Goal: Find specific fact: Find specific fact

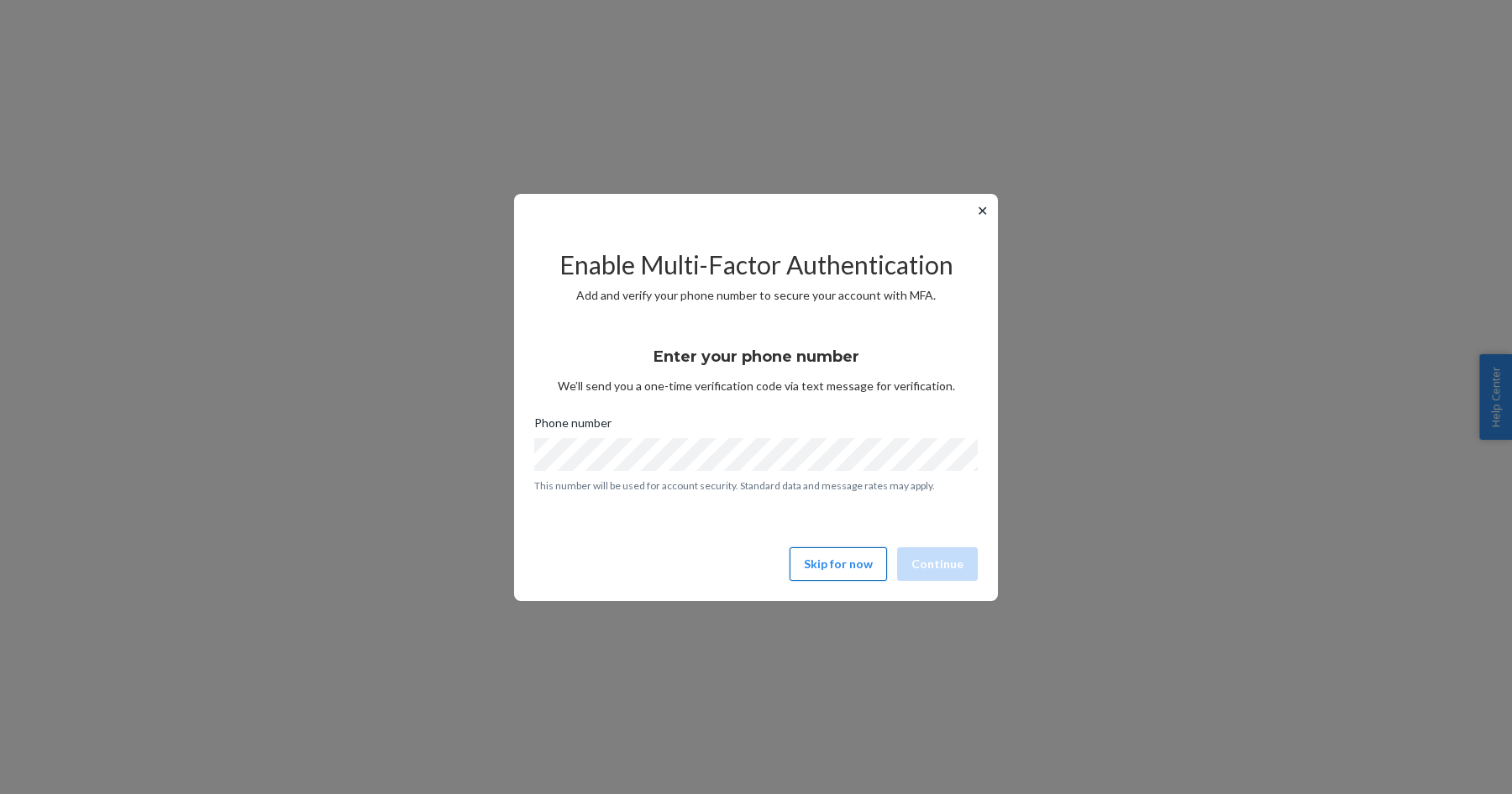
click at [830, 562] on button "Skip for now" at bounding box center [838, 565] width 98 height 33
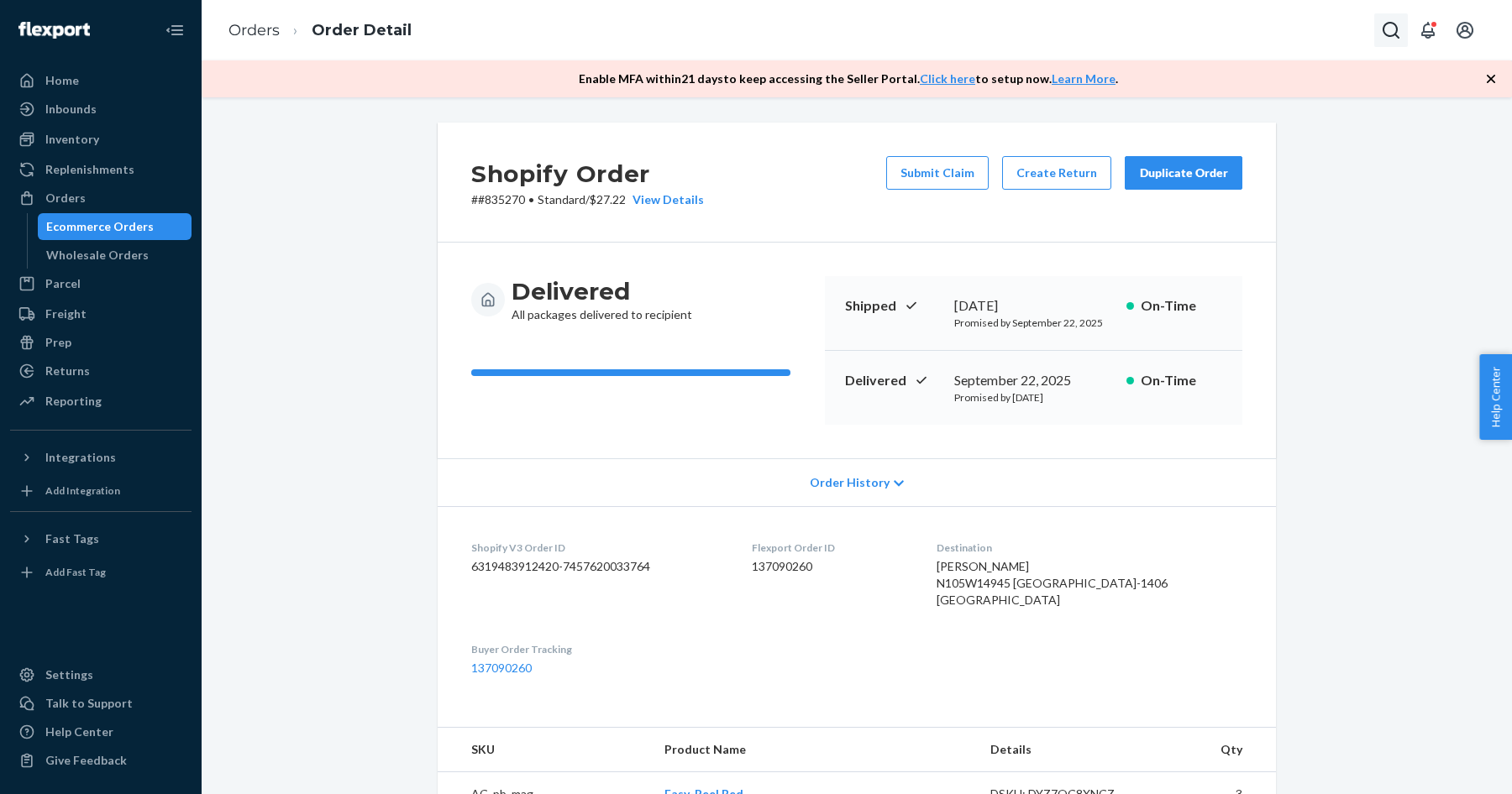
click at [1392, 34] on icon "Open Search Box" at bounding box center [1391, 30] width 17 height 17
click at [1292, 29] on input "Search Input" at bounding box center [1267, 30] width 207 height 17
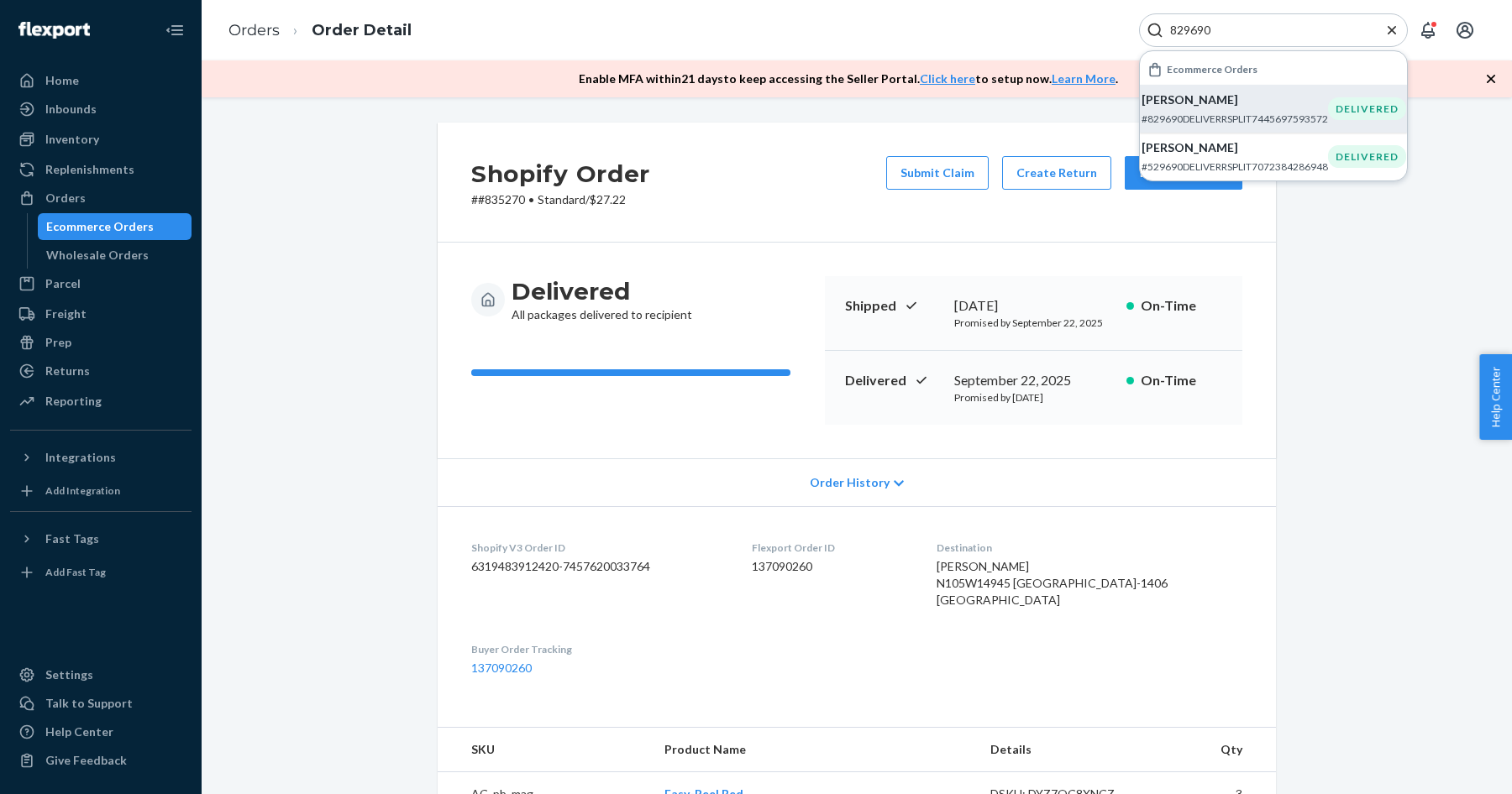
type input "829690"
click at [1297, 103] on p "[PERSON_NAME]" at bounding box center [1235, 99] width 186 height 17
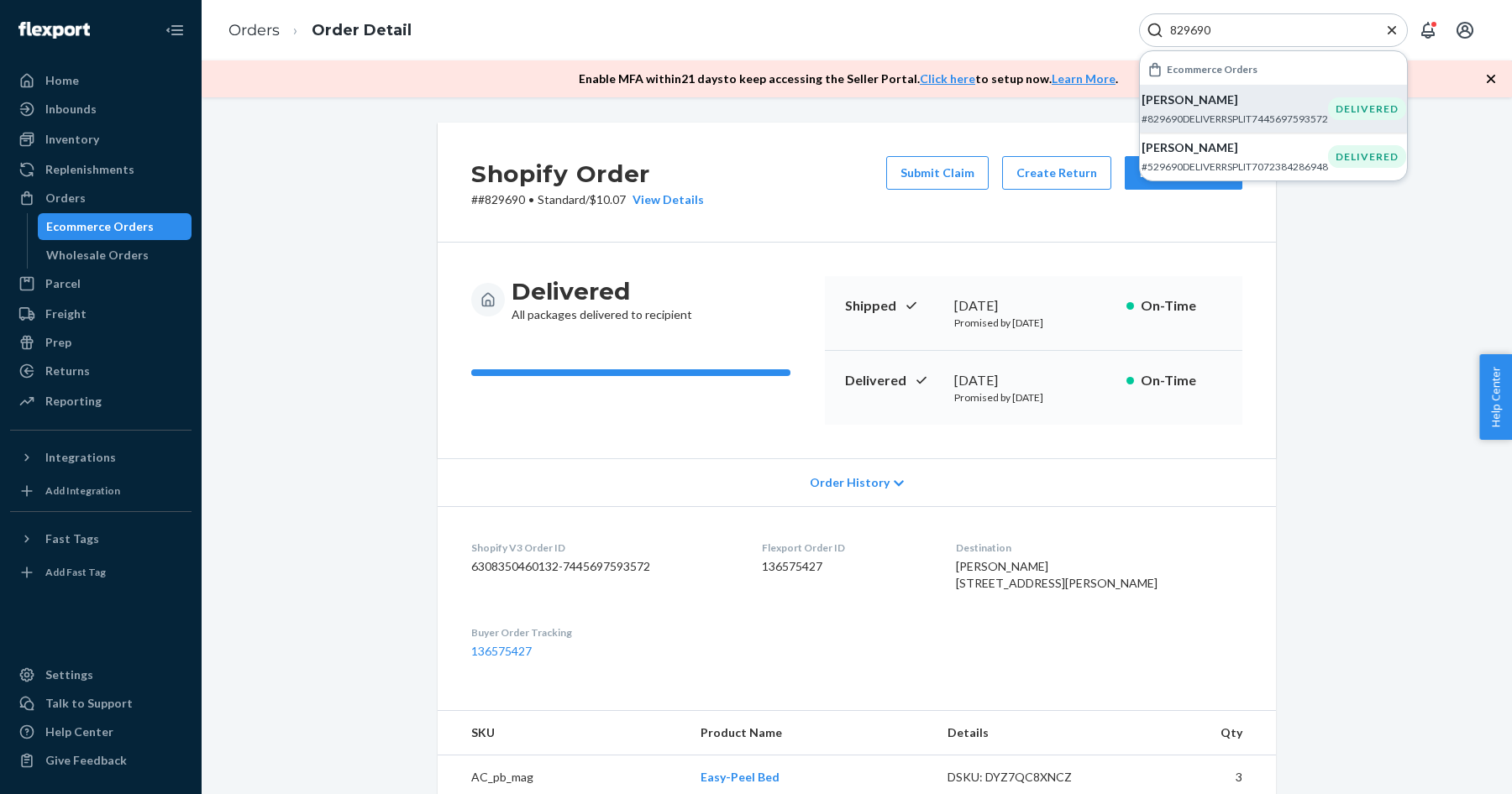
click at [325, 380] on div "Shopify Order # #829690 • Standard / $10.07 View Details Submit Claim Create Re…" at bounding box center [857, 650] width 1285 height 1056
click at [672, 201] on div "View Details" at bounding box center [665, 200] width 78 height 17
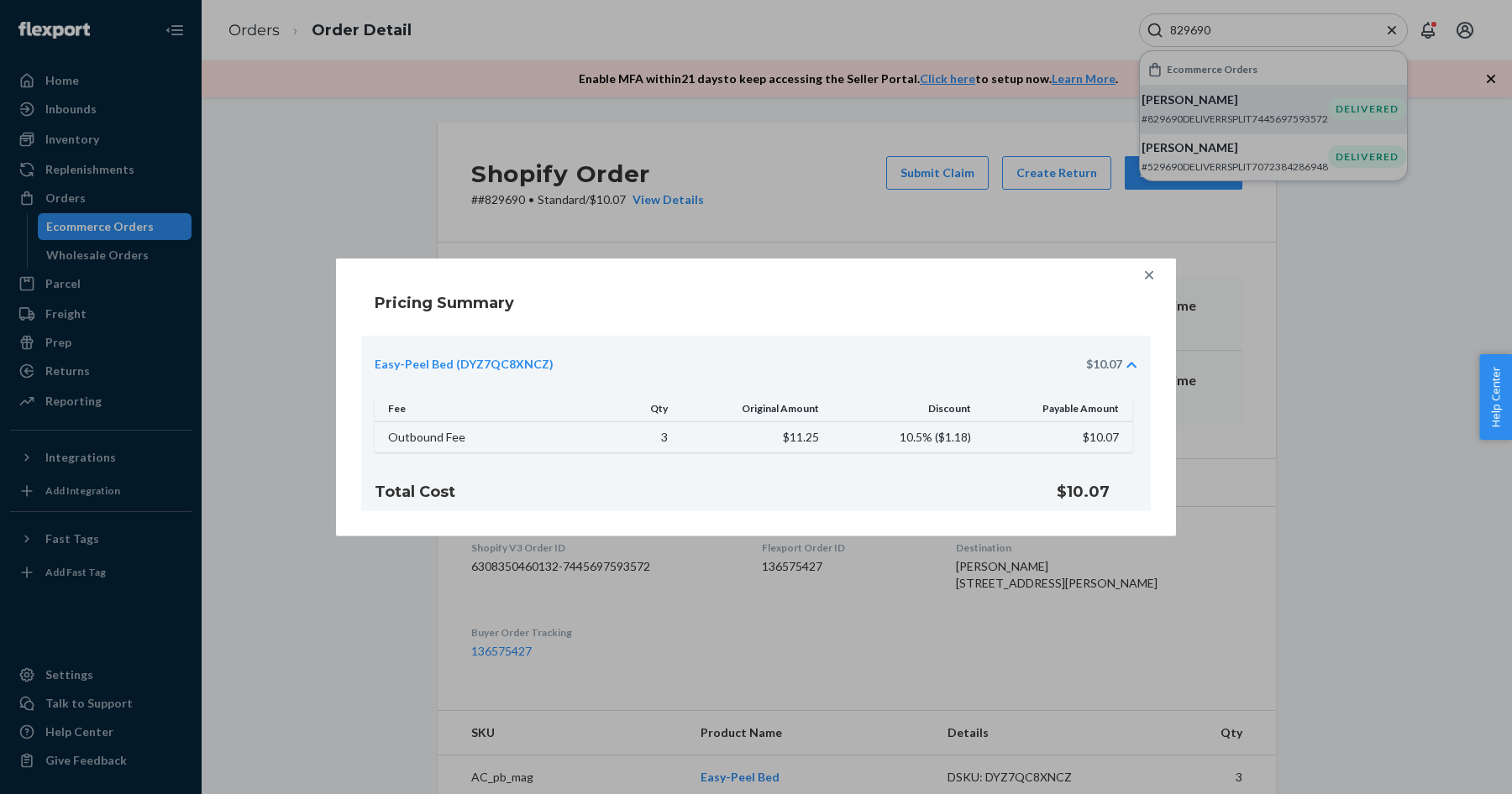
click at [1141, 279] on icon at bounding box center [1149, 275] width 17 height 17
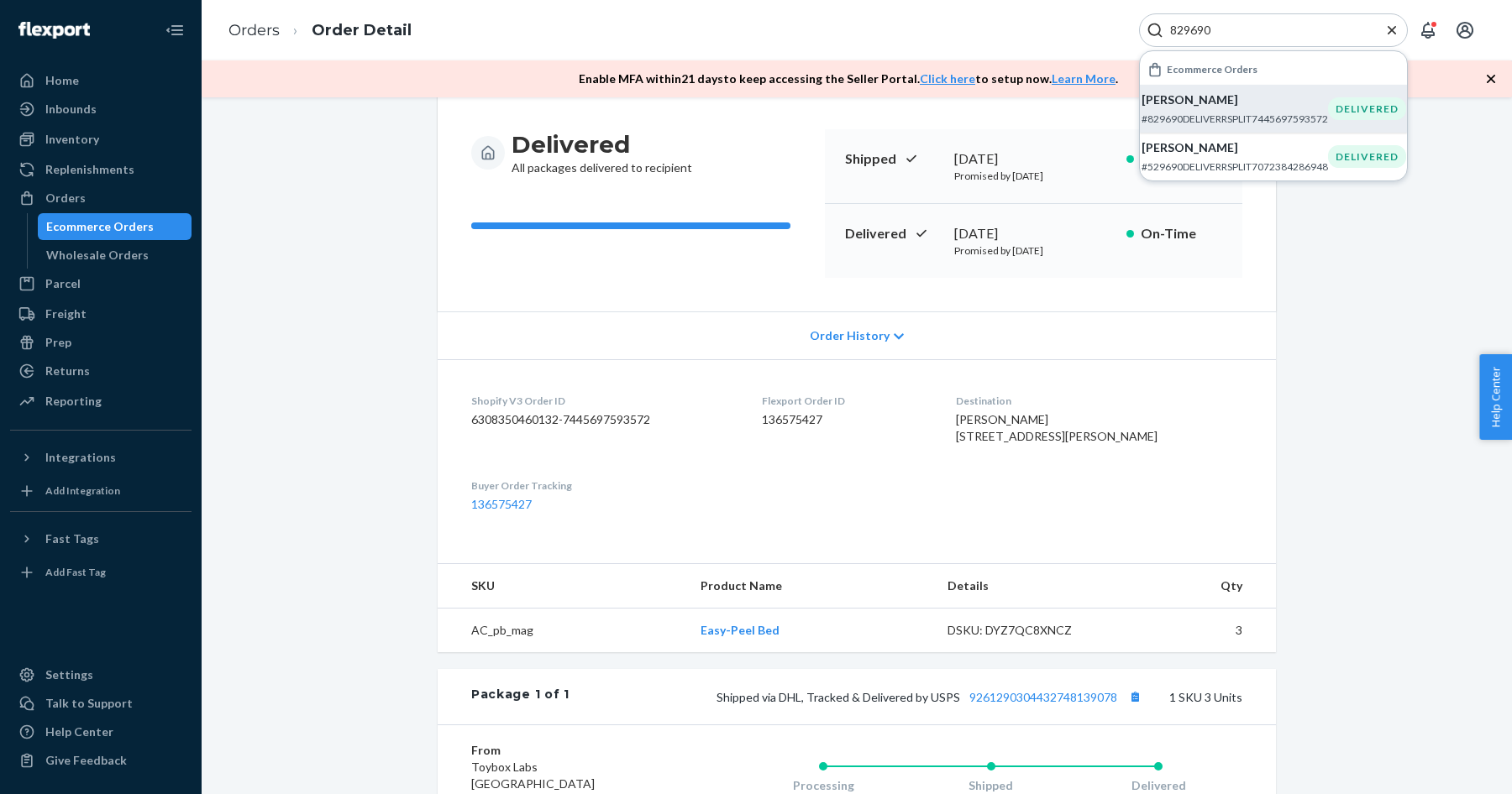
scroll to position [156, 0]
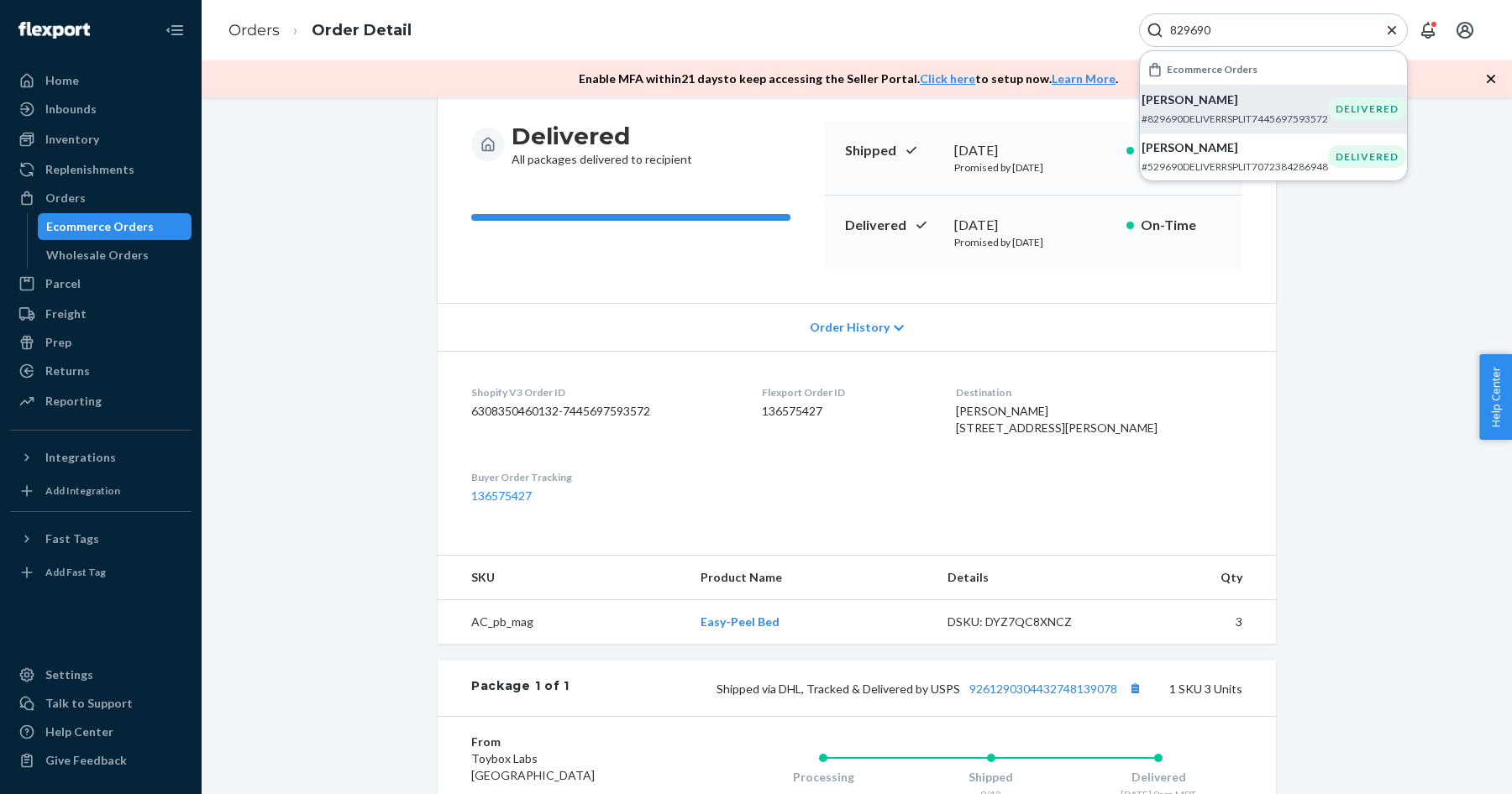
click at [1263, 421] on dl "Shopify V3 Order ID 6308350460132-7445697593572 Flexport Order ID 136575427 Des…" at bounding box center [857, 444] width 838 height 187
click at [1028, 424] on span "[PERSON_NAME] [STREET_ADDRESS][PERSON_NAME]" at bounding box center [1056, 419] width 201 height 31
copy span "[STREET_ADDRESS]"
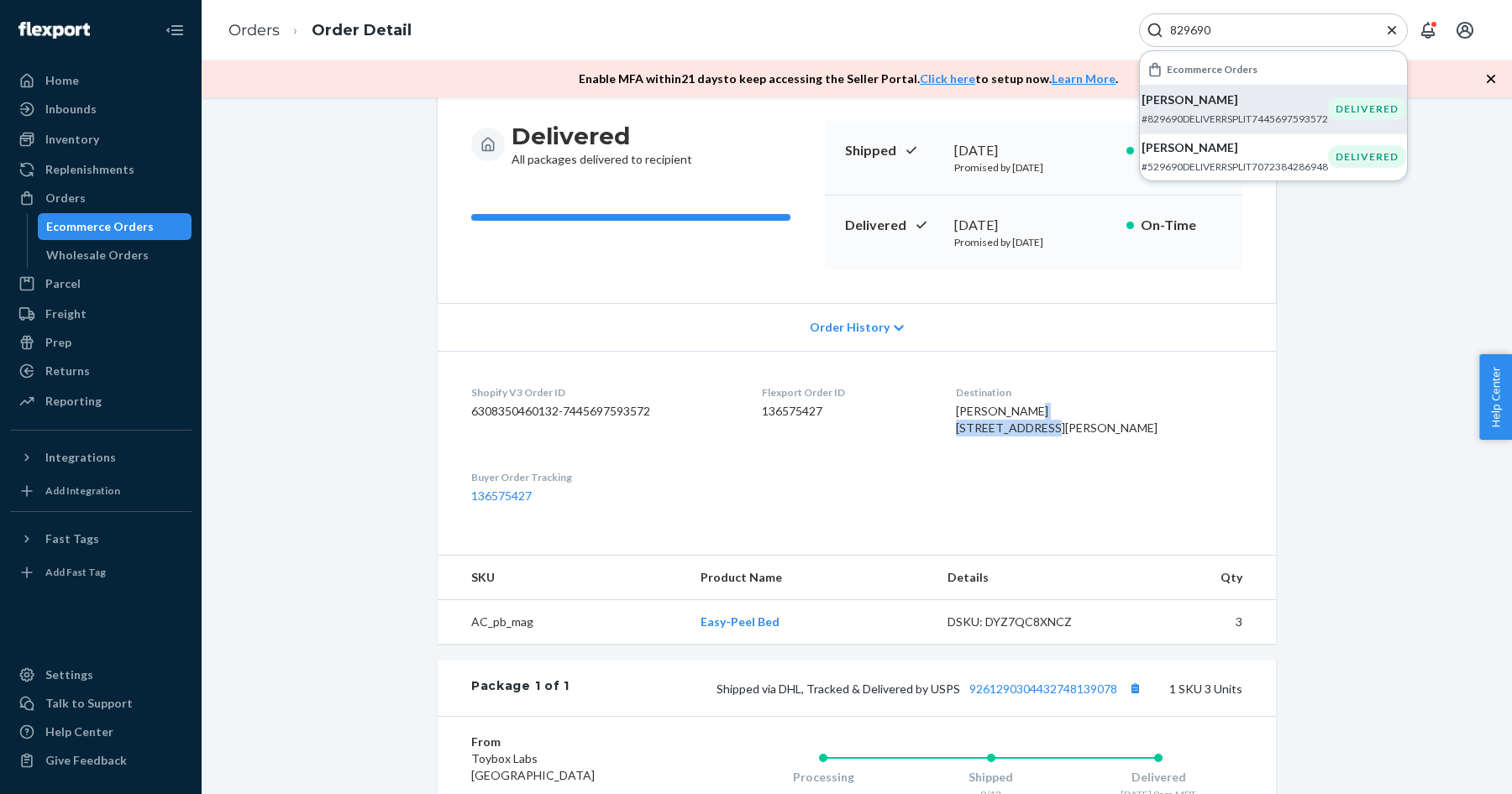
click at [1021, 412] on span "[PERSON_NAME] [STREET_ADDRESS][PERSON_NAME]" at bounding box center [1056, 419] width 201 height 31
copy span "[PERSON_NAME]"
click at [1040, 429] on span "[PERSON_NAME] [STREET_ADDRESS][PERSON_NAME]" at bounding box center [1056, 419] width 201 height 31
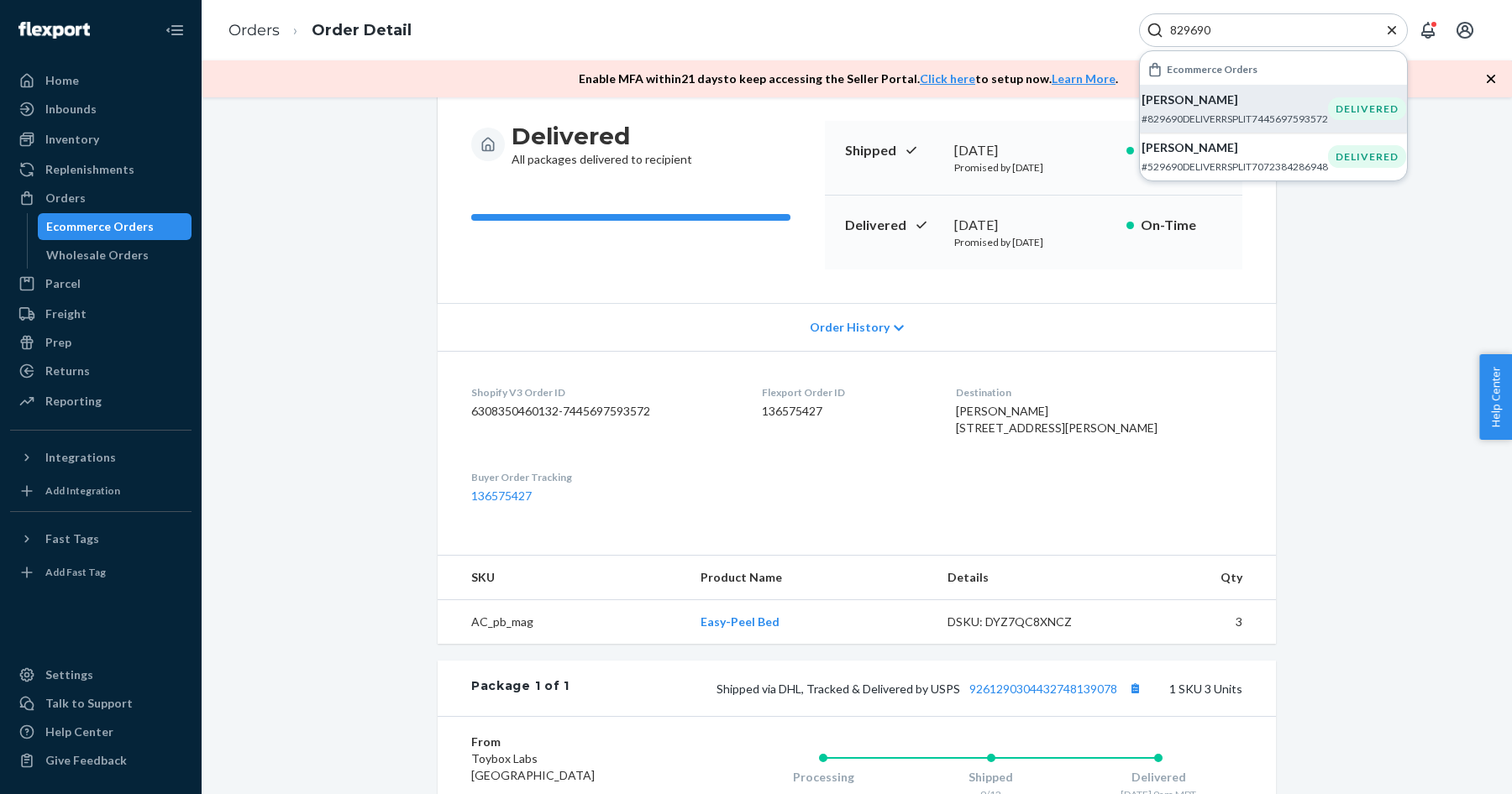
click at [1040, 429] on span "[PERSON_NAME] [STREET_ADDRESS][PERSON_NAME]" at bounding box center [1056, 419] width 201 height 31
copy span "[STREET_ADDRESS]"
click at [1026, 435] on span "[PERSON_NAME] [STREET_ADDRESS][PERSON_NAME]" at bounding box center [1056, 419] width 201 height 31
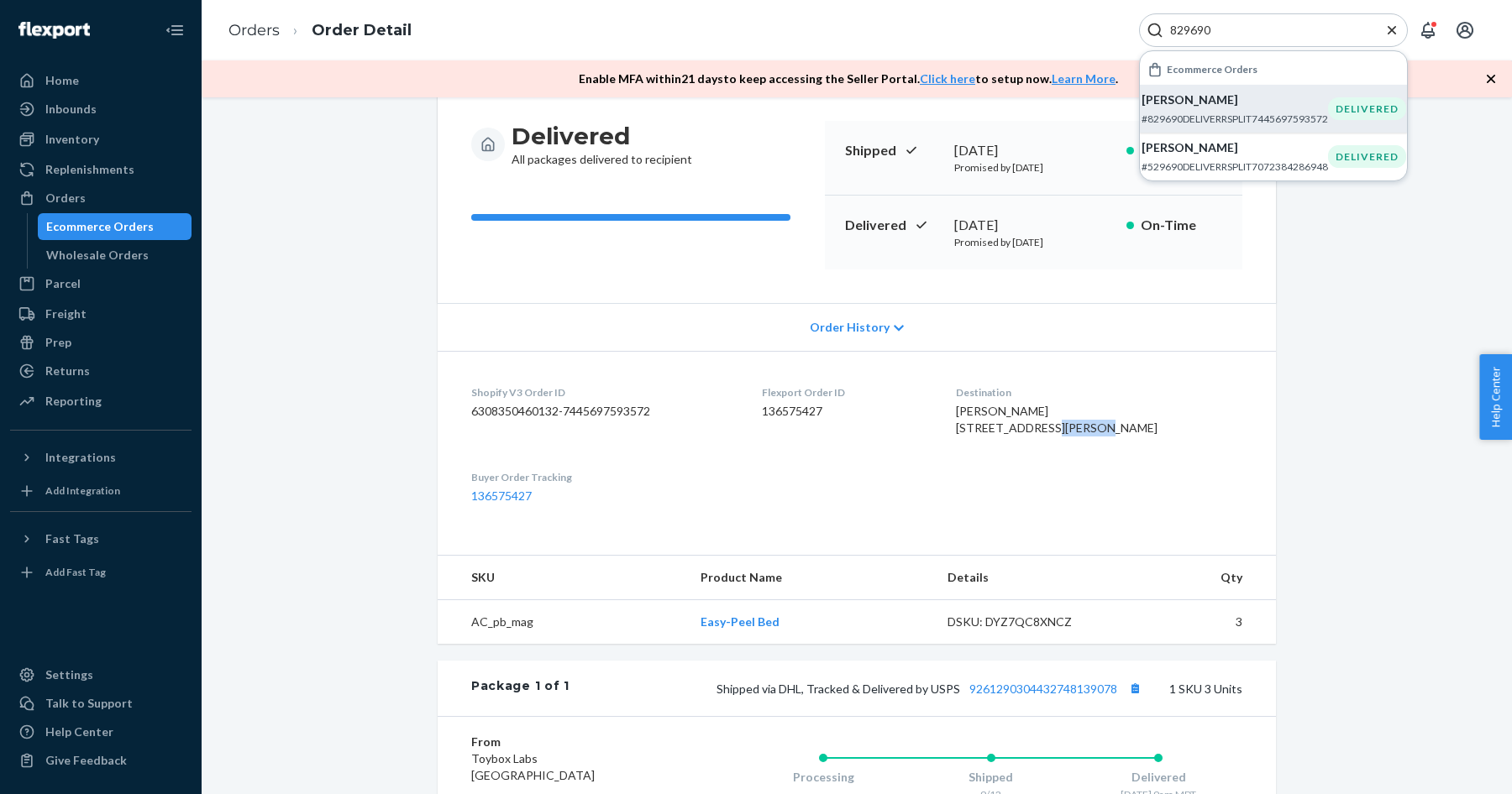
copy span "[PERSON_NAME]"
click at [576, 485] on dl "Shopify V3 Order ID 6308350460132-7445697593572 Flexport Order ID 136575427 Des…" at bounding box center [857, 444] width 838 height 187
drag, startPoint x: 1068, startPoint y: 446, endPoint x: 1132, endPoint y: 443, distance: 64.1
click at [1132, 435] on span "[PERSON_NAME] [STREET_ADDRESS][PERSON_NAME]" at bounding box center [1056, 419] width 201 height 31
copy span "59106-3152"
